Goal: Information Seeking & Learning: Learn about a topic

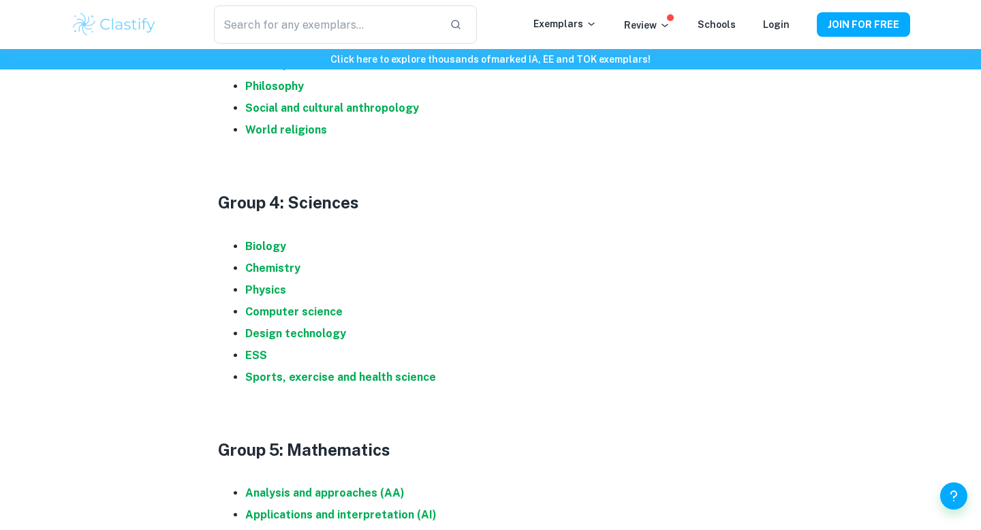
scroll to position [1297, 0]
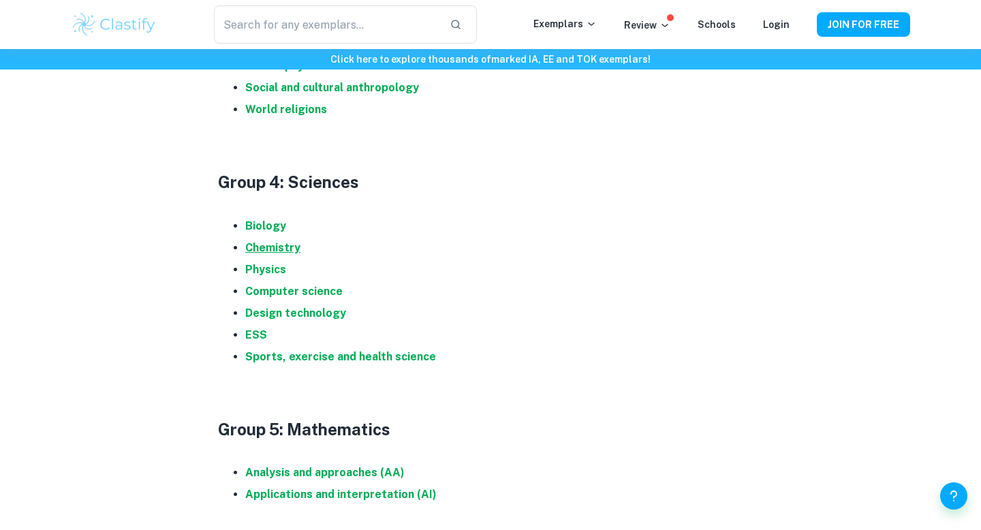
click at [286, 246] on strong "Chemistry" at bounding box center [272, 247] width 55 height 13
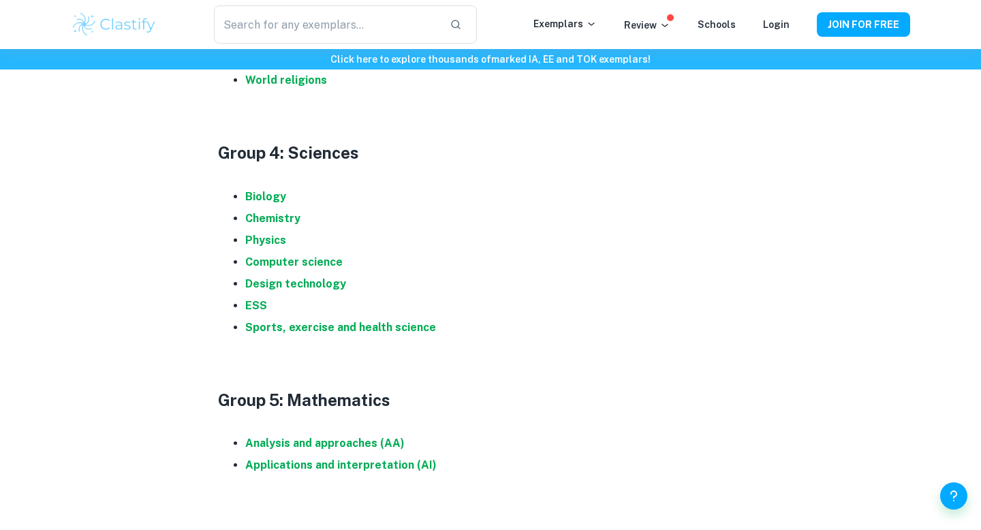
scroll to position [1330, 0]
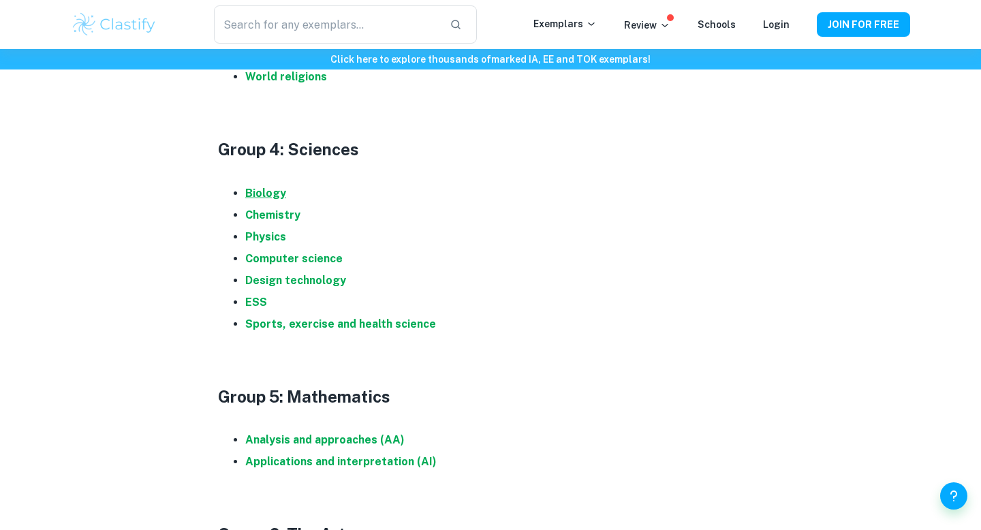
click at [268, 192] on strong "Biology" at bounding box center [265, 193] width 41 height 13
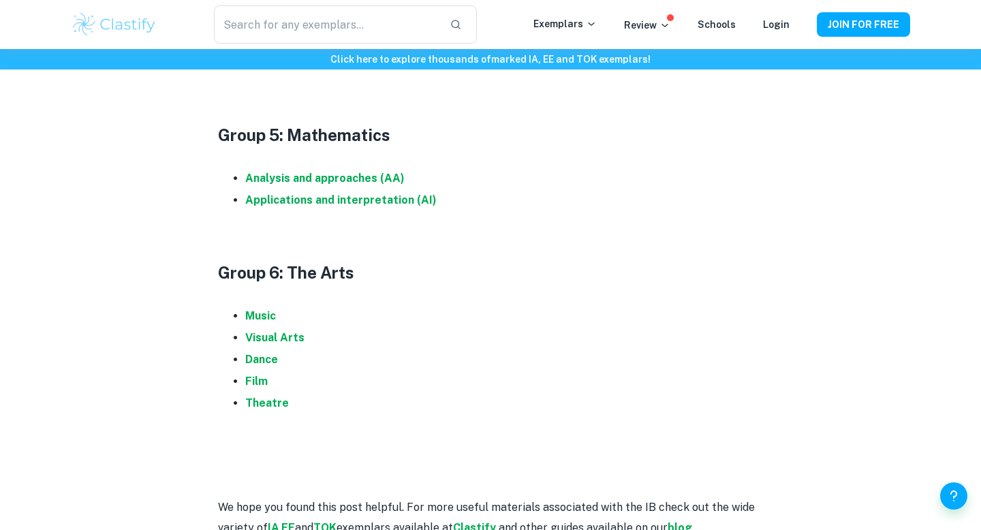
scroll to position [1662, 0]
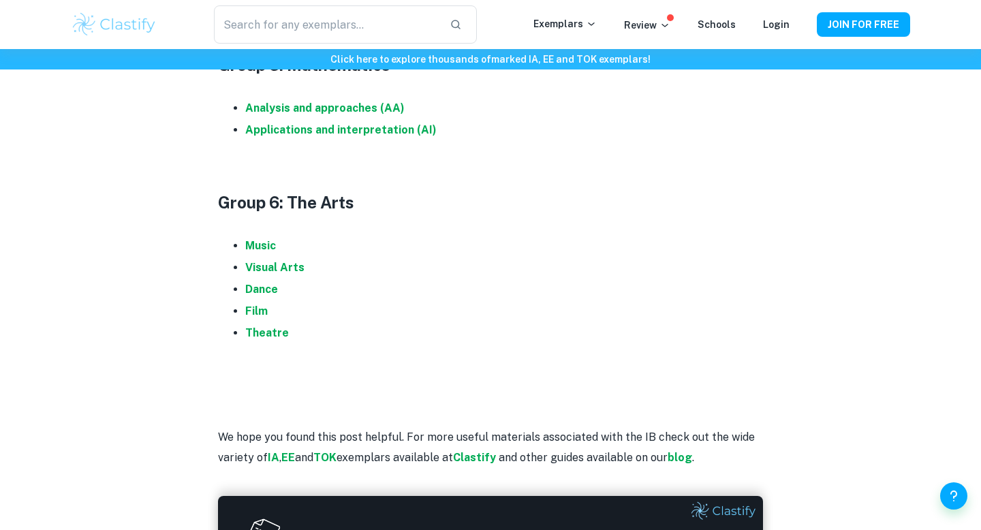
click at [265, 340] on li "Theatre" at bounding box center [504, 333] width 518 height 22
click at [263, 331] on strong "Theatre" at bounding box center [267, 332] width 44 height 13
click at [259, 312] on strong "Film" at bounding box center [256, 311] width 22 height 13
click at [256, 270] on strong "Visual Arts" at bounding box center [274, 267] width 59 height 13
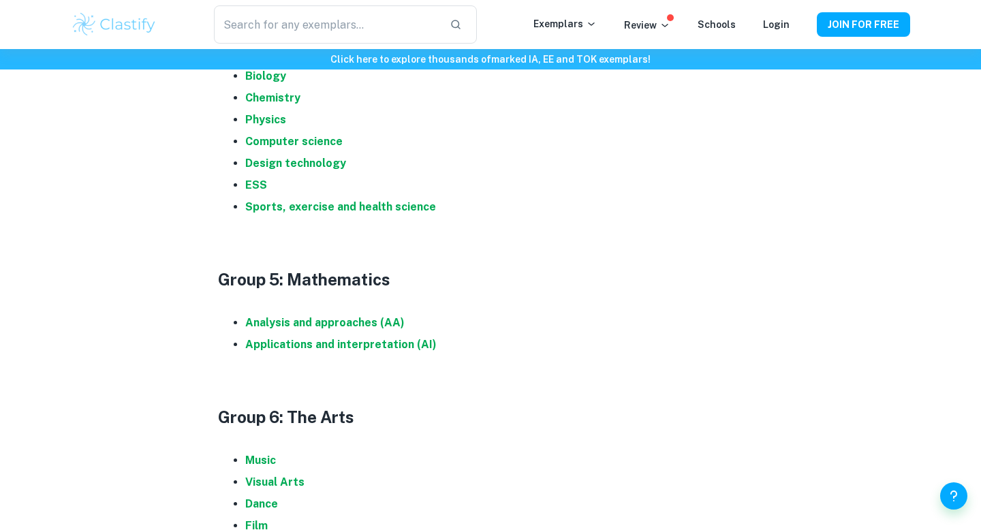
scroll to position [1284, 0]
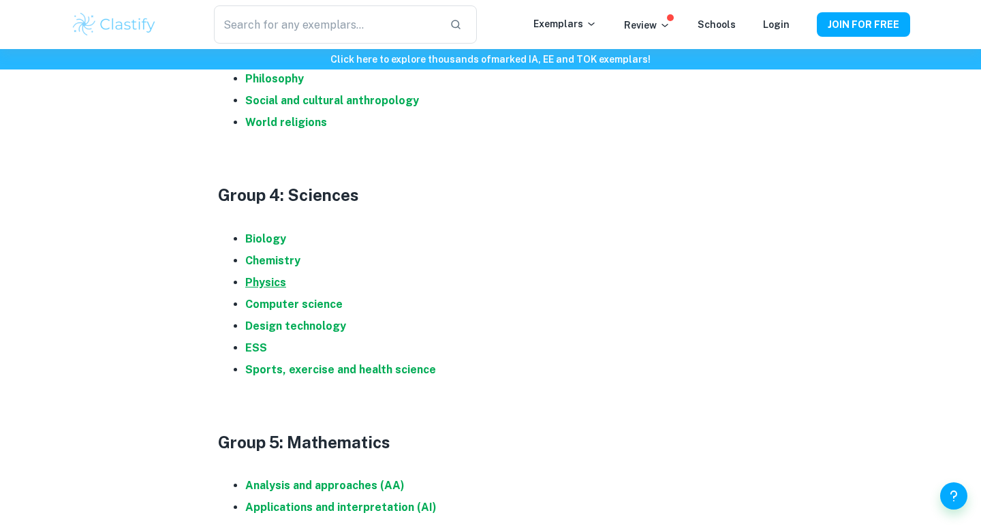
click at [260, 276] on strong "Physics" at bounding box center [265, 282] width 41 height 13
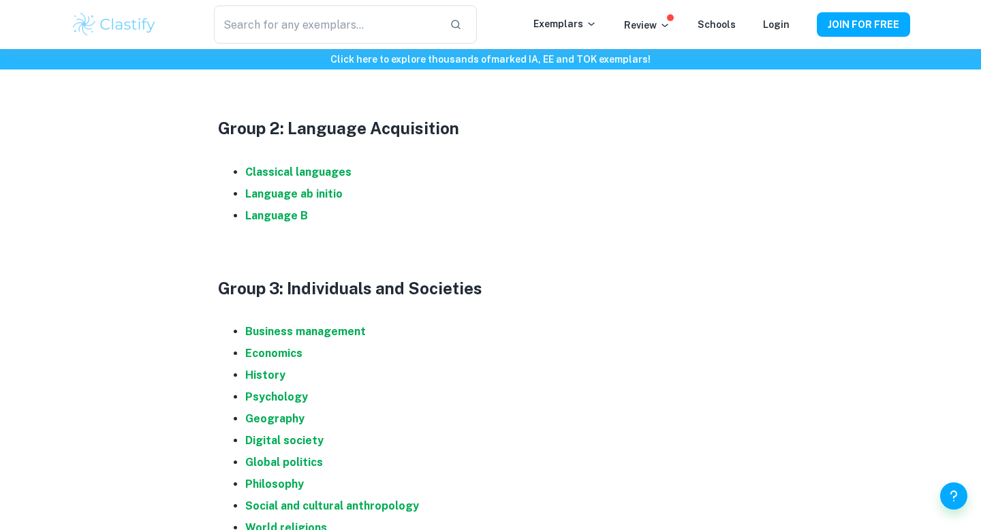
scroll to position [876, 0]
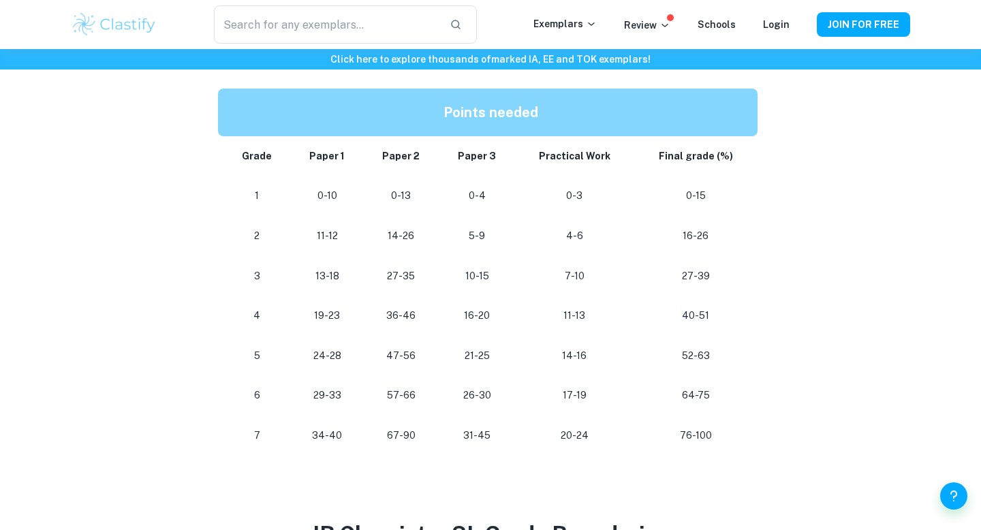
scroll to position [709, 0]
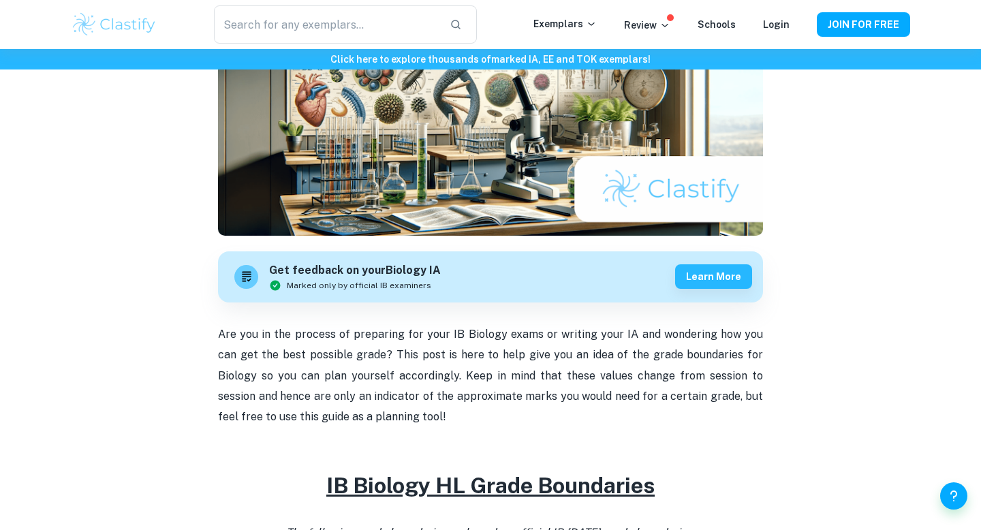
scroll to position [696, 0]
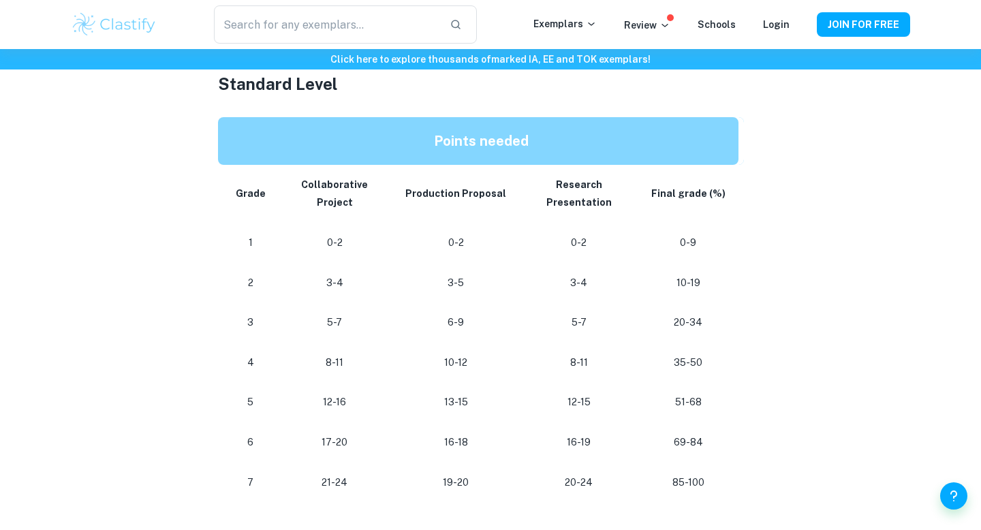
scroll to position [724, 0]
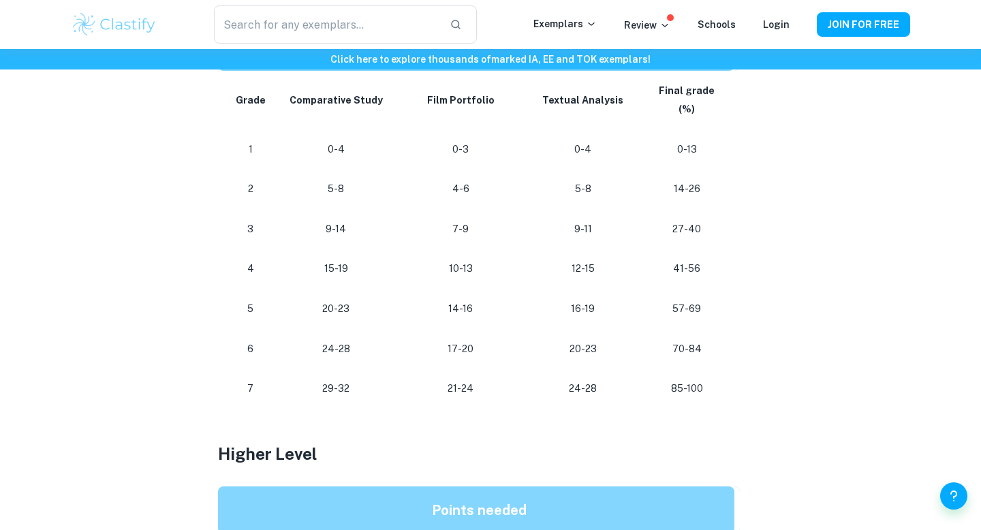
scroll to position [776, 0]
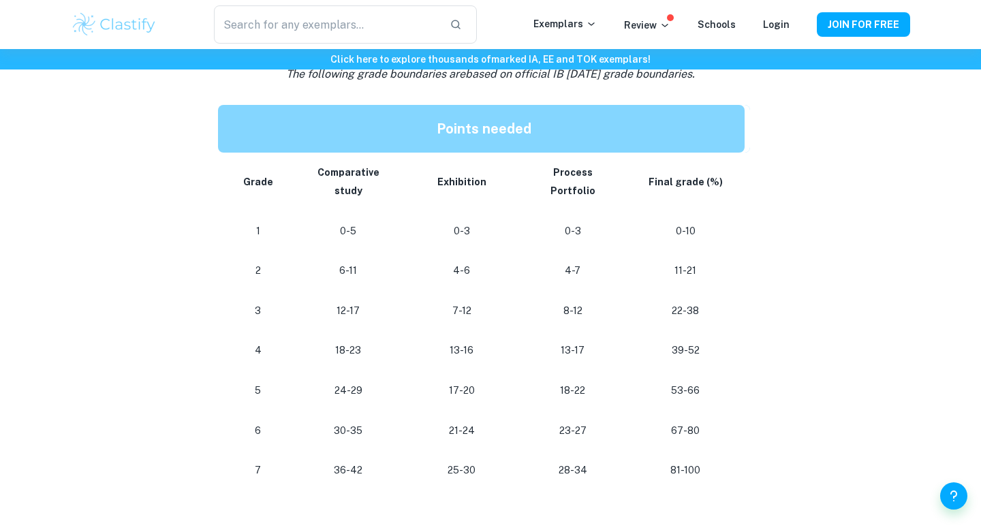
scroll to position [697, 0]
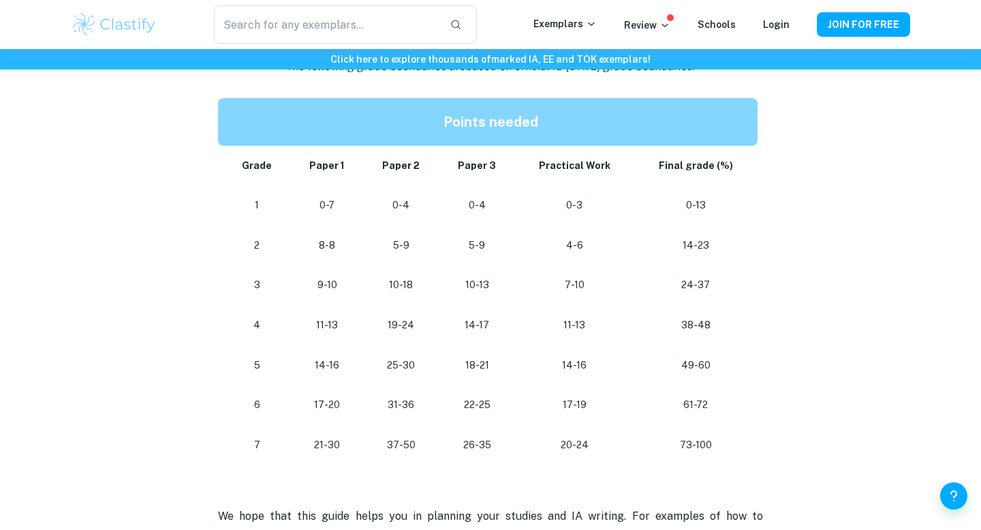
scroll to position [1228, 0]
